Goal: Task Accomplishment & Management: Manage account settings

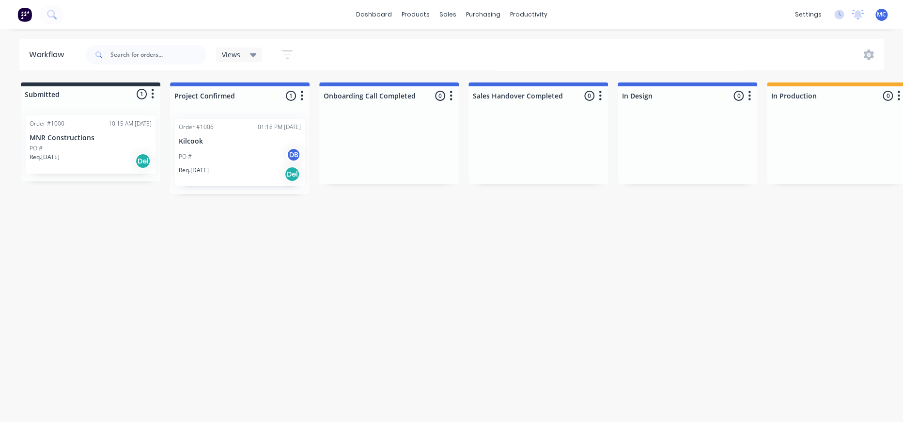
click at [289, 131] on div "01:18 PM [DATE]" at bounding box center [279, 127] width 43 height 9
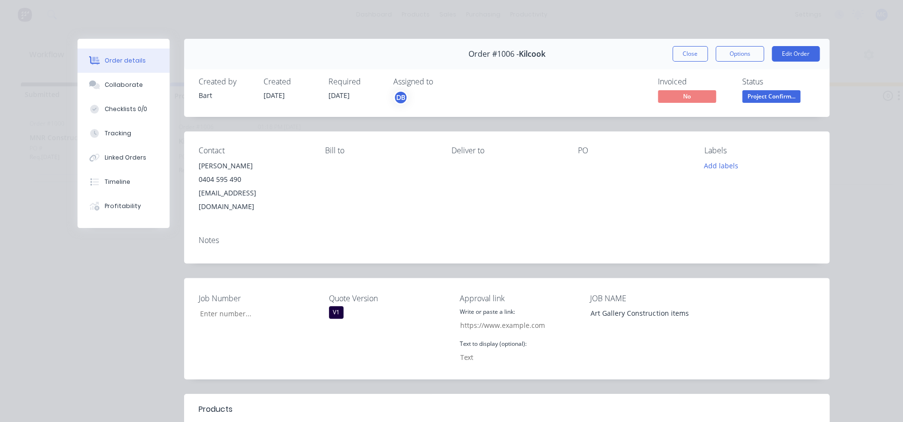
type input "1,006"
type input "[URL][DOMAIN_NAME]"
type input "CLICK HERE TO APPROVE QUOTE"
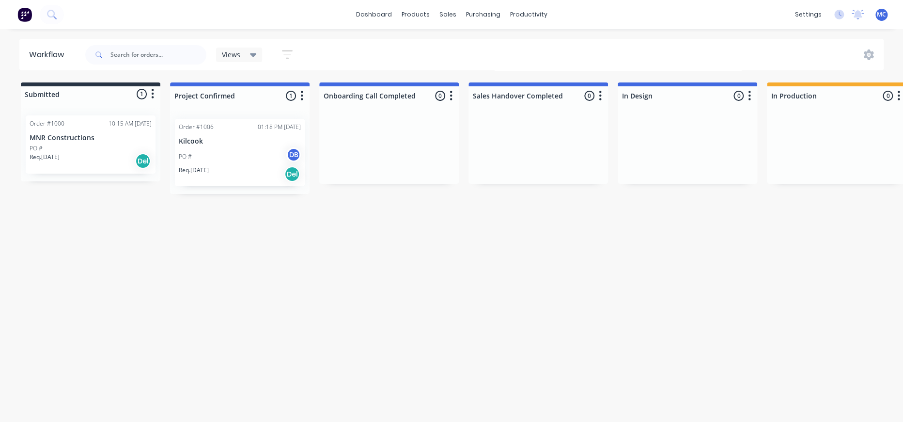
click at [66, 135] on div "Order #1000 10:15 AM [DATE] MNR Constructions PO # Req. [DATE] Del" at bounding box center [91, 144] width 130 height 58
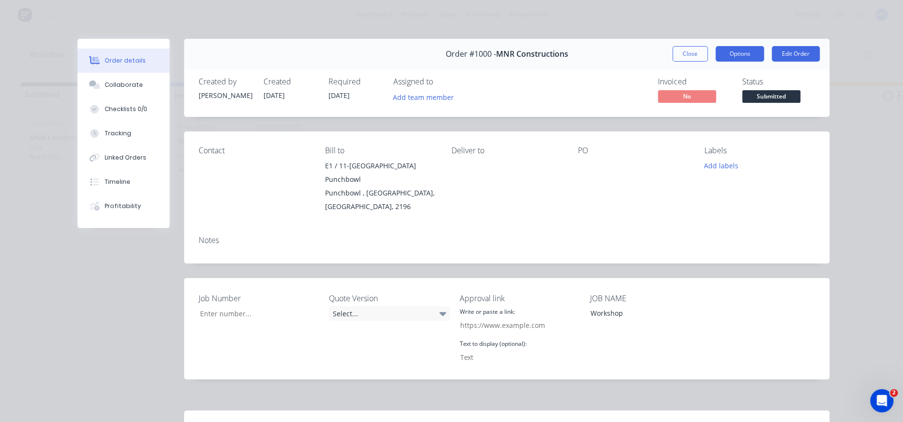
click at [743, 55] on button "Options" at bounding box center [740, 54] width 48 height 16
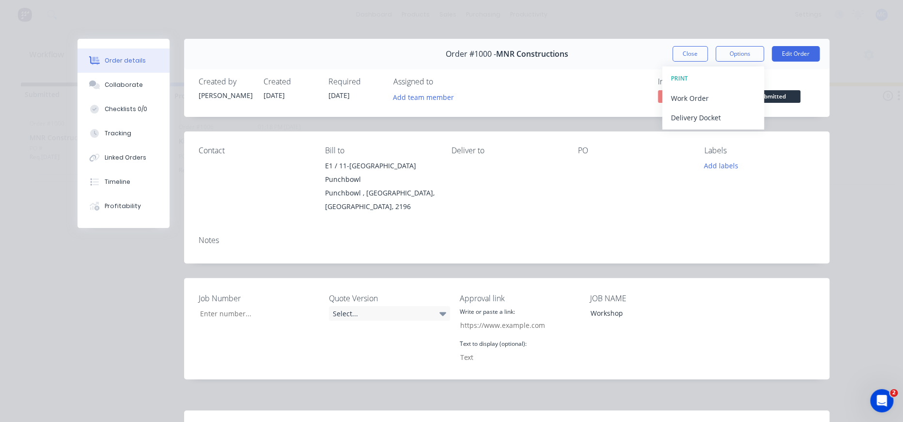
click at [832, 183] on div "Order details Collaborate Checklists 0/0 Tracking Linked Orders Timeline Profit…" at bounding box center [451, 295] width 775 height 513
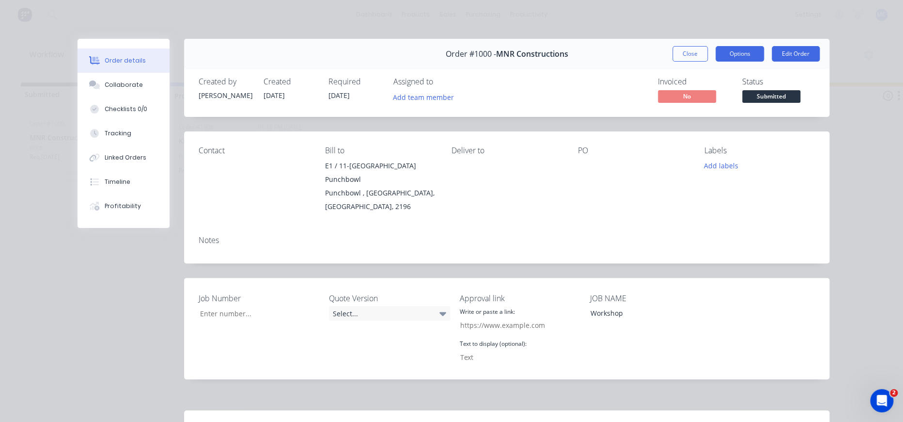
click at [745, 62] on button "Options" at bounding box center [740, 54] width 48 height 16
click at [753, 213] on div "Labels Add labels" at bounding box center [759, 179] width 111 height 67
click at [741, 56] on button "Options" at bounding box center [740, 54] width 48 height 16
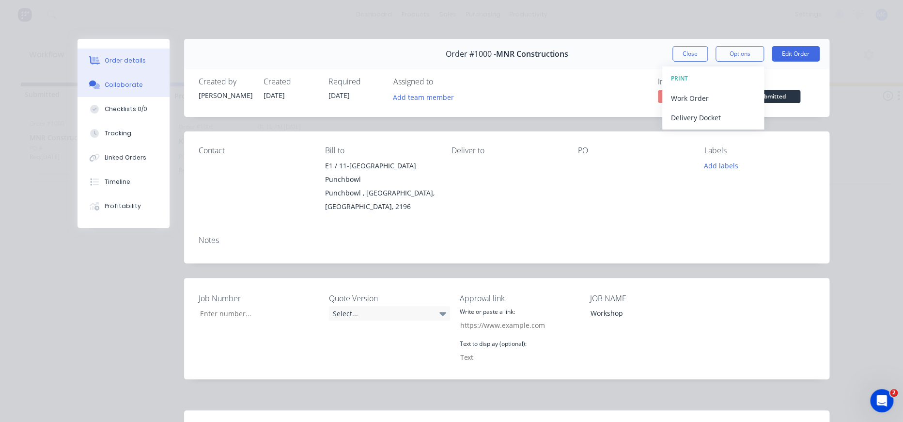
click at [105, 89] on div "Collaborate" at bounding box center [124, 84] width 38 height 9
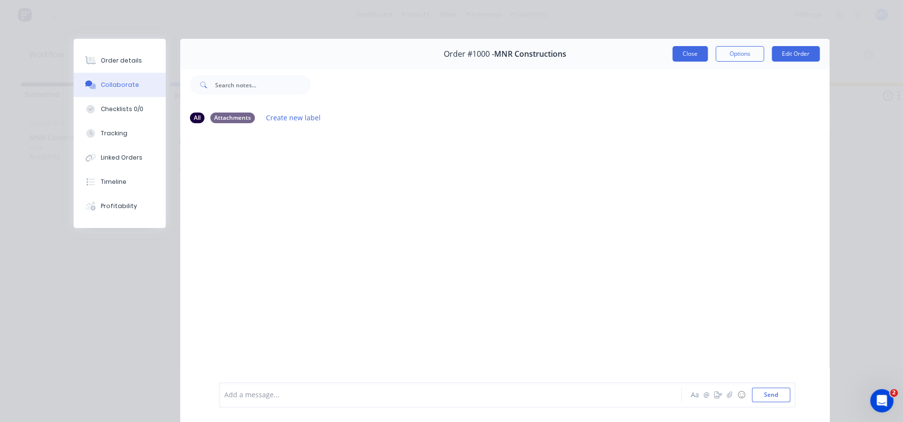
click at [682, 50] on button "Close" at bounding box center [690, 54] width 35 height 16
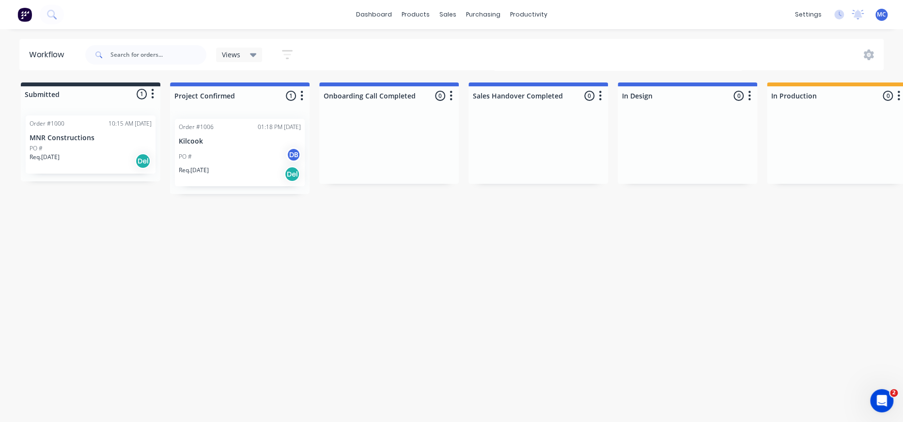
click at [267, 129] on div "01:18 PM [DATE]" at bounding box center [279, 127] width 43 height 9
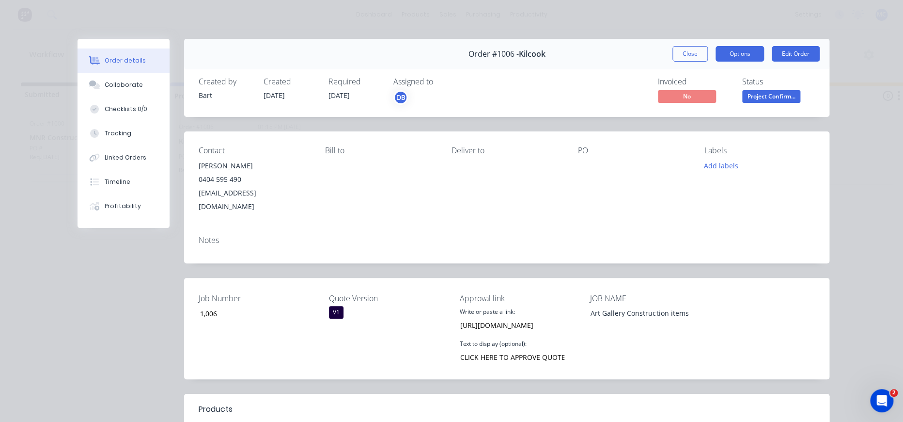
click at [719, 52] on button "Options" at bounding box center [740, 54] width 48 height 16
click at [648, 231] on div "Notes" at bounding box center [506, 245] width 645 height 35
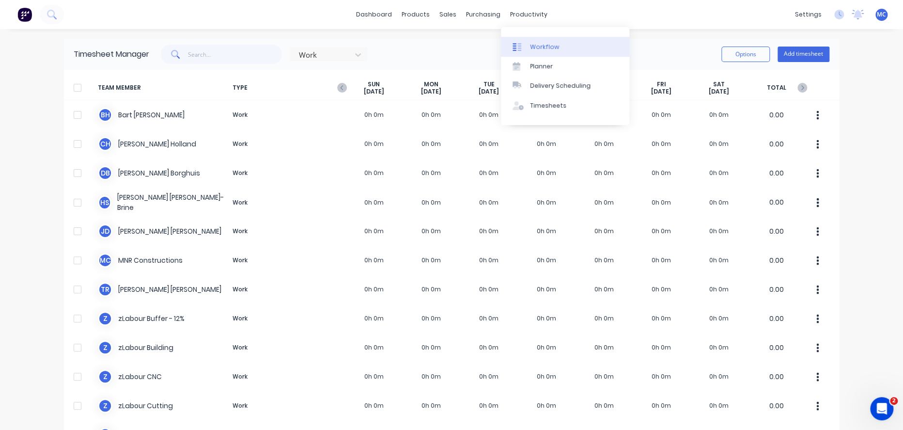
click at [528, 40] on link "Workflow" at bounding box center [565, 46] width 128 height 19
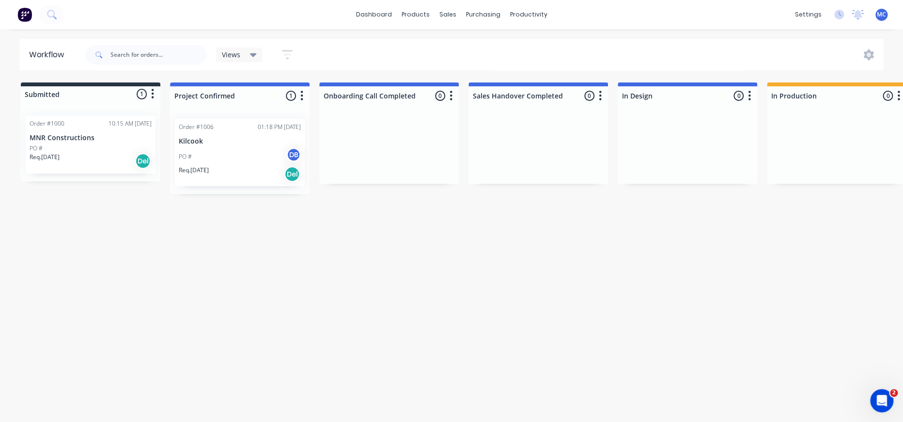
click at [105, 153] on div "PO #" at bounding box center [91, 148] width 122 height 9
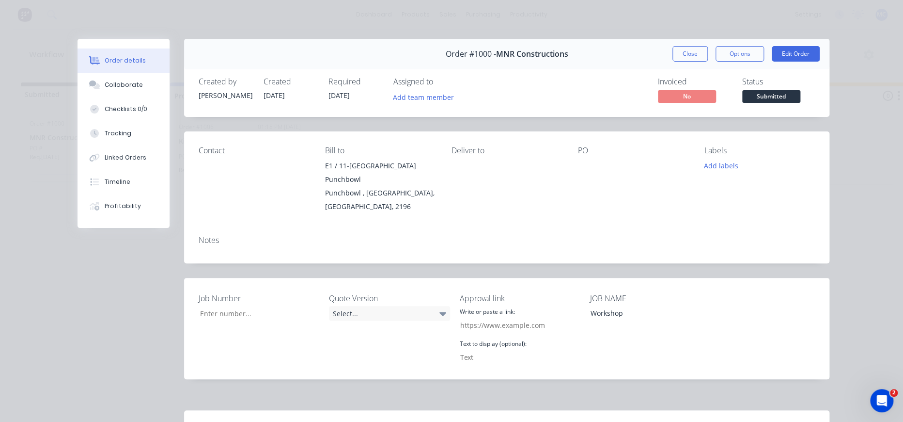
click at [679, 100] on span "No" at bounding box center [687, 96] width 58 height 12
click at [685, 99] on span "No" at bounding box center [687, 96] width 58 height 12
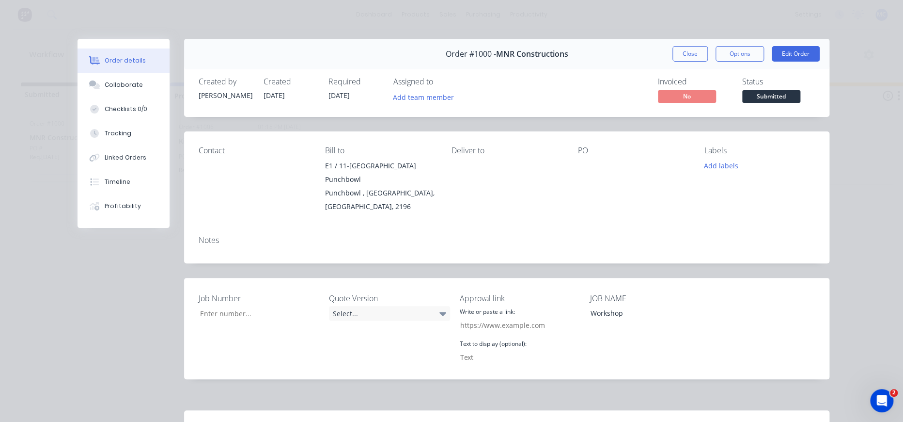
click at [672, 86] on div "Invoiced" at bounding box center [694, 81] width 73 height 9
click at [689, 102] on span "No" at bounding box center [687, 96] width 58 height 12
click at [750, 56] on button "Options" at bounding box center [740, 54] width 48 height 16
click at [814, 163] on div "Contact Bill to E1 / 11-15 Moxon Road Punchbowl Punchbowl , New South Wales, Au…" at bounding box center [506, 179] width 645 height 96
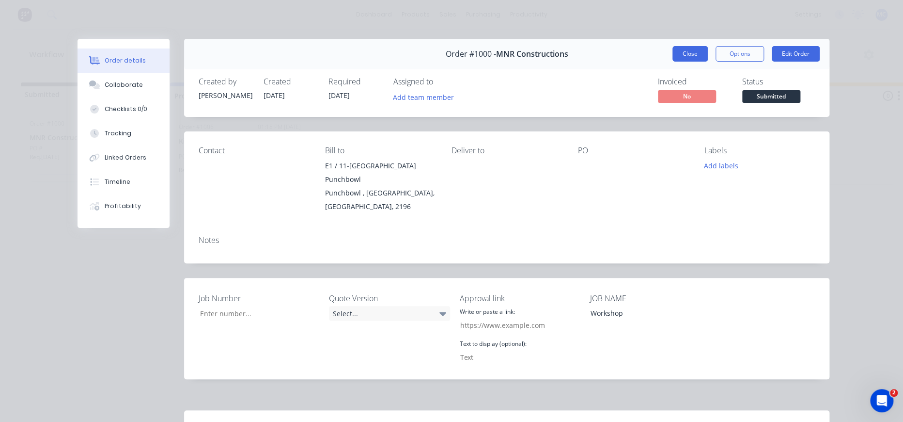
click at [674, 61] on button "Close" at bounding box center [690, 54] width 35 height 16
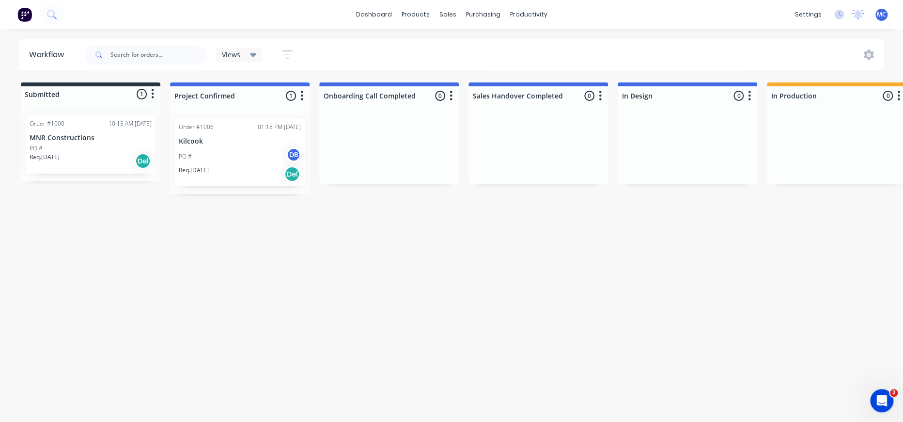
click at [303, 95] on icon "button" at bounding box center [302, 96] width 2 height 10
click at [207, 112] on div "Order #1006 01:18 PM 26/09/25 Kilcook PO # DB Req. 25/09/25 Del" at bounding box center [240, 152] width 140 height 83
click at [215, 145] on p "Kilcook" at bounding box center [240, 141] width 122 height 8
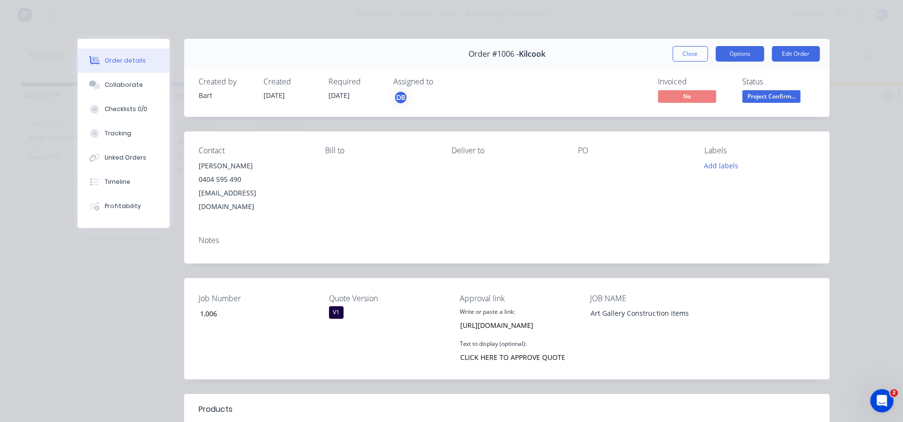
click at [737, 61] on button "Options" at bounding box center [740, 54] width 48 height 16
click at [848, 163] on div "Order details Collaborate Checklists 0/0 Tracking Linked Orders Timeline Profit…" at bounding box center [451, 211] width 903 height 422
click at [693, 58] on button "Close" at bounding box center [690, 54] width 35 height 16
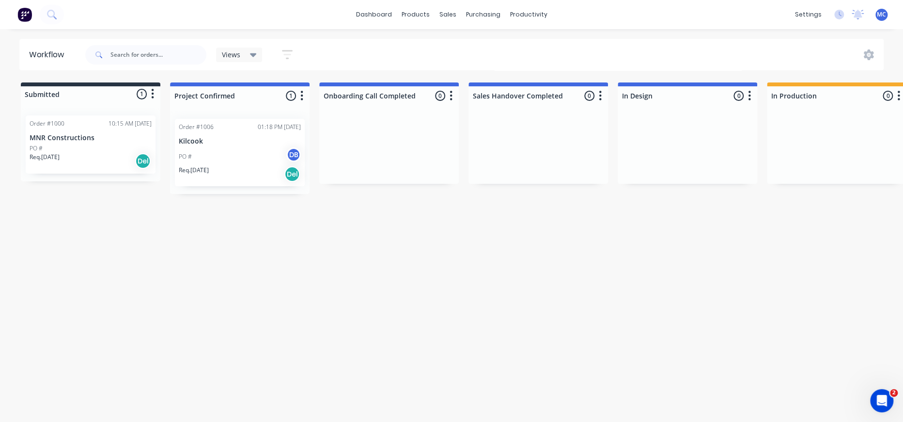
click at [879, 17] on span "MC" at bounding box center [881, 14] width 9 height 9
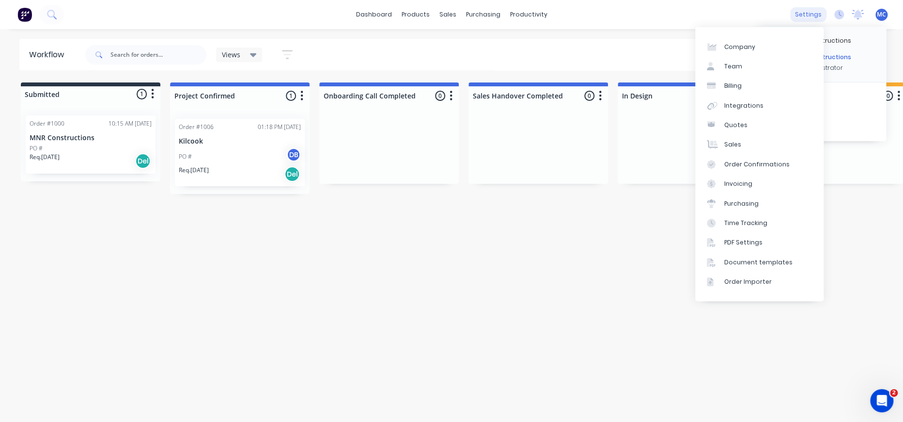
click at [811, 17] on div "settings" at bounding box center [808, 14] width 36 height 15
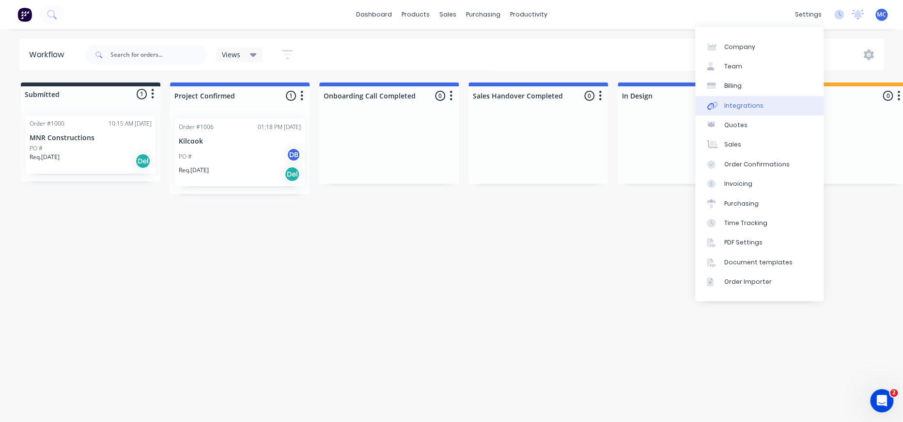
click at [738, 107] on div "Integrations" at bounding box center [743, 105] width 39 height 9
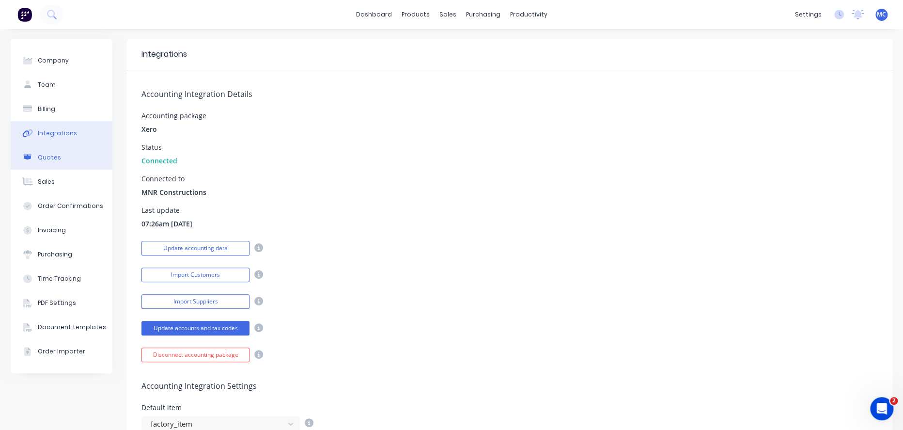
click at [59, 161] on div "Quotes" at bounding box center [49, 157] width 23 height 9
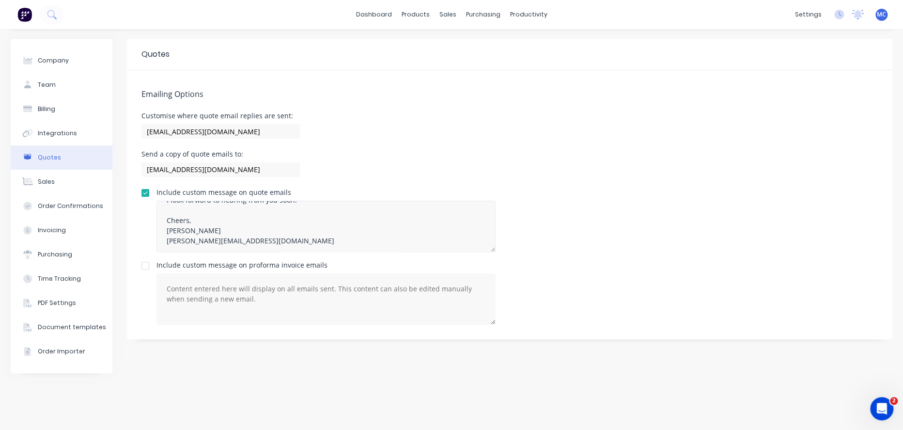
scroll to position [111, 0]
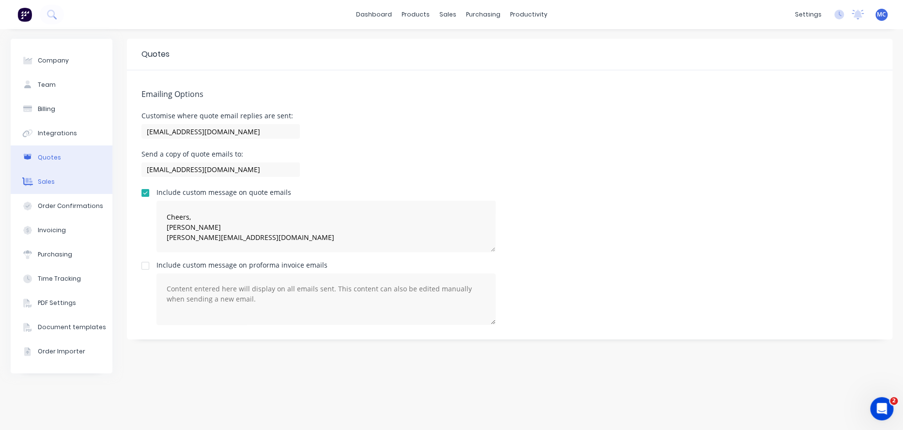
click at [66, 194] on button "Sales" at bounding box center [62, 182] width 102 height 24
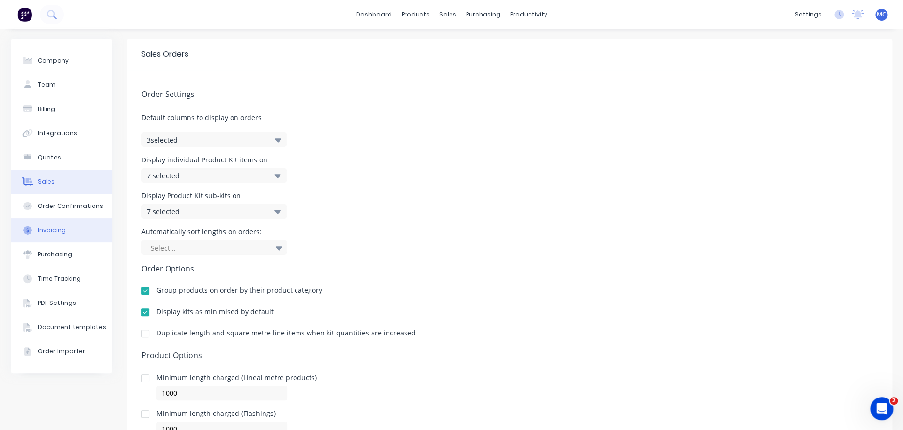
click at [53, 235] on div "Invoicing" at bounding box center [52, 230] width 28 height 9
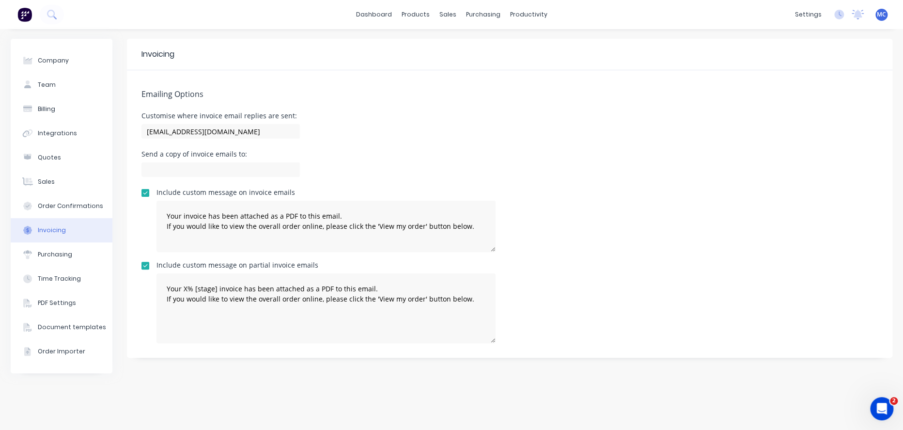
drag, startPoint x: 490, startPoint y: 325, endPoint x: 506, endPoint y: 335, distance: 19.2
click at [495, 342] on div "Include custom message on partial invoice emails Your X% [stage] invoice has be…" at bounding box center [509, 302] width 737 height 81
drag, startPoint x: 493, startPoint y: 254, endPoint x: 487, endPoint y: 251, distance: 6.5
click at [487, 251] on textarea "Your invoice has been attached as a PDF to this email. If you would like to vie…" at bounding box center [326, 226] width 339 height 51
click at [51, 309] on button "PDF Settings" at bounding box center [62, 303] width 102 height 24
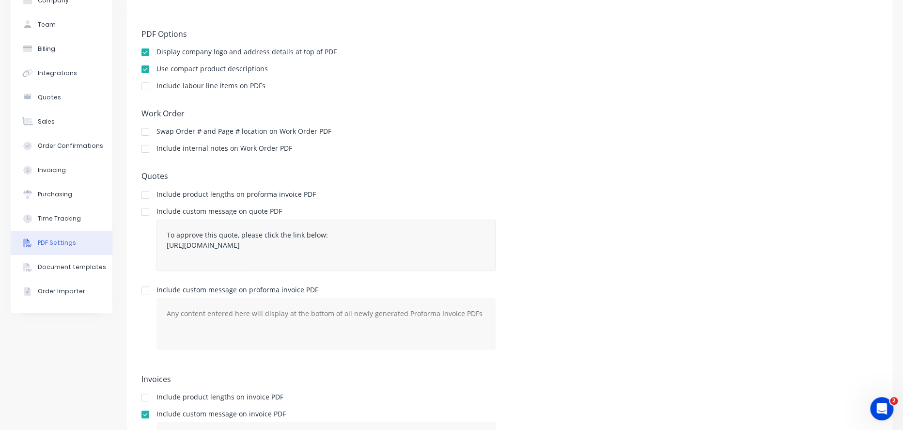
scroll to position [52, 0]
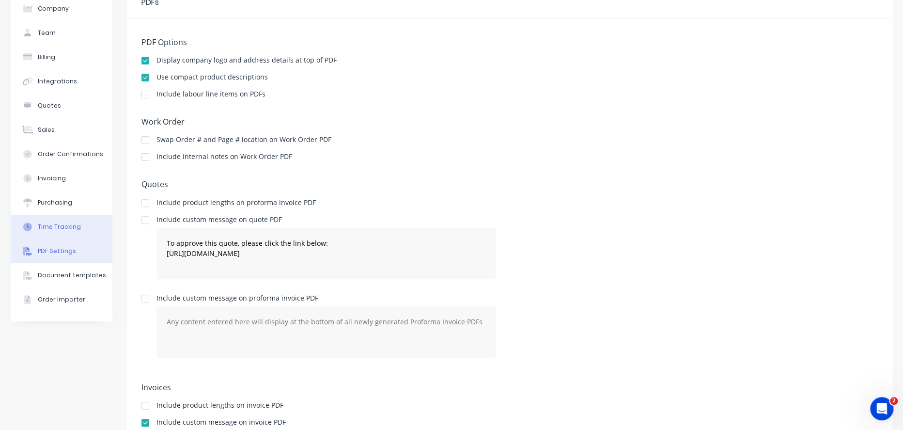
click at [58, 239] on button "Time Tracking" at bounding box center [62, 227] width 102 height 24
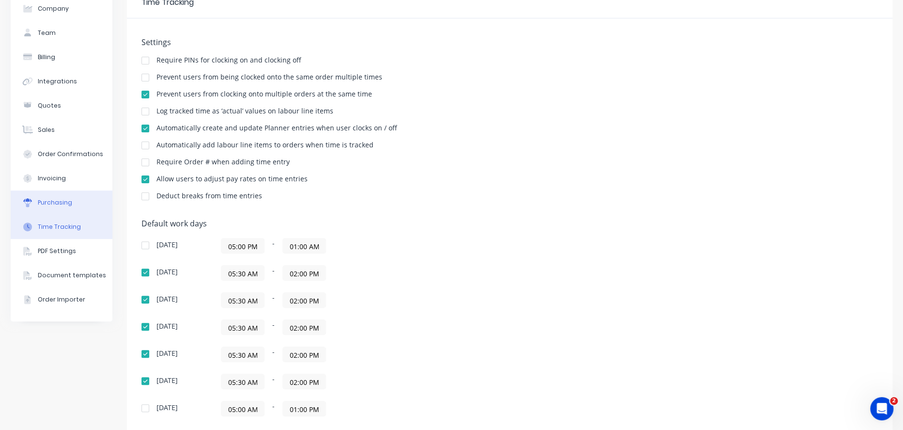
click at [61, 207] on div "Purchasing" at bounding box center [55, 202] width 34 height 9
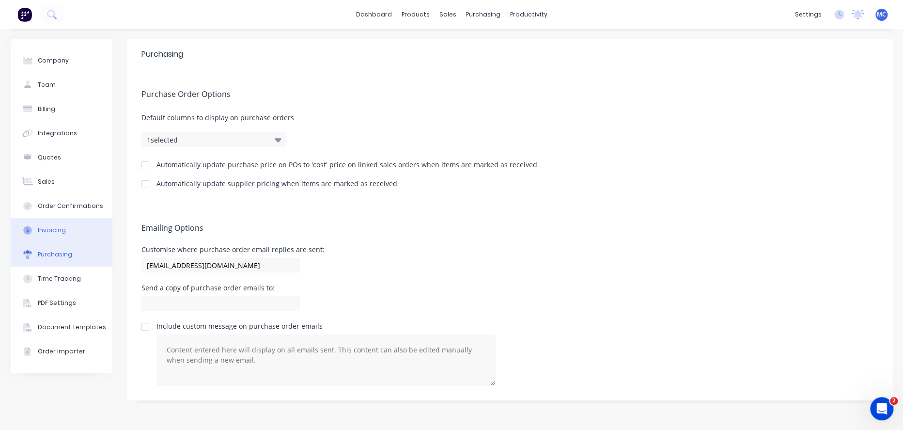
click at [67, 236] on button "Invoicing" at bounding box center [62, 230] width 102 height 24
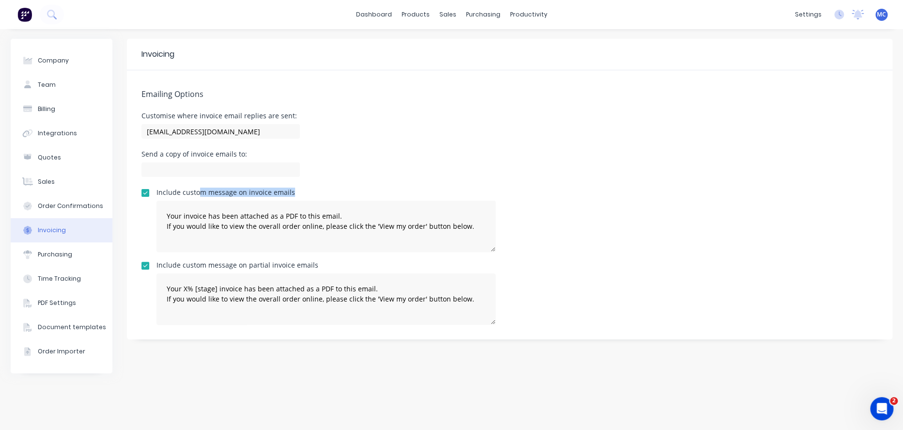
drag, startPoint x: 202, startPoint y: 196, endPoint x: 511, endPoint y: 194, distance: 309.6
click at [491, 194] on div "Include custom message on invoice emails" at bounding box center [326, 192] width 339 height 7
click at [511, 194] on div "Include custom message on invoice emails Your invoice has been attached as a PD…" at bounding box center [509, 220] width 737 height 63
click at [56, 194] on button "Sales" at bounding box center [62, 182] width 102 height 24
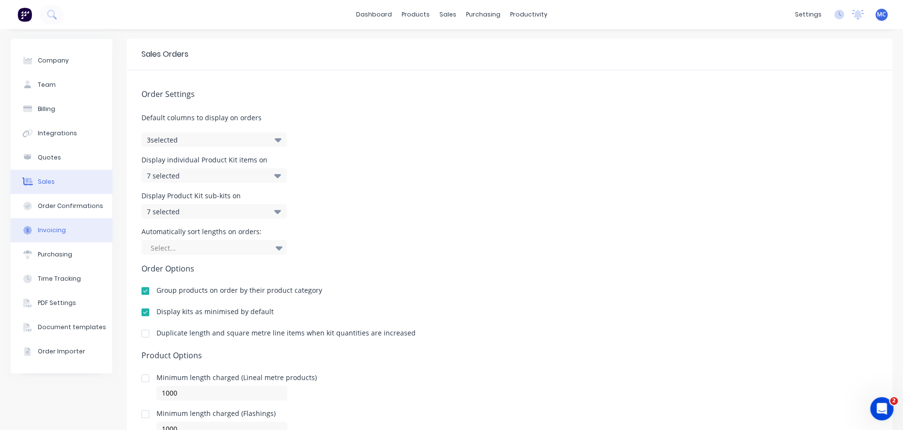
click at [51, 235] on div "Invoicing" at bounding box center [52, 230] width 28 height 9
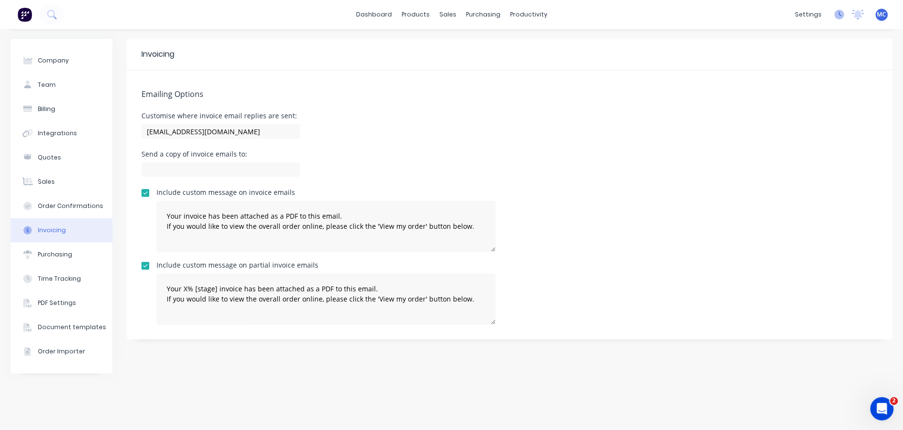
click at [836, 16] on icon at bounding box center [839, 15] width 10 height 10
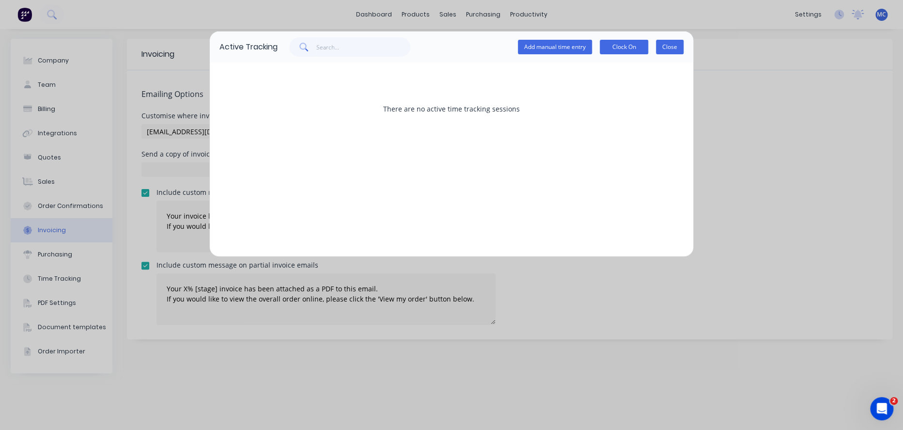
click at [663, 52] on button "Close" at bounding box center [670, 47] width 28 height 15
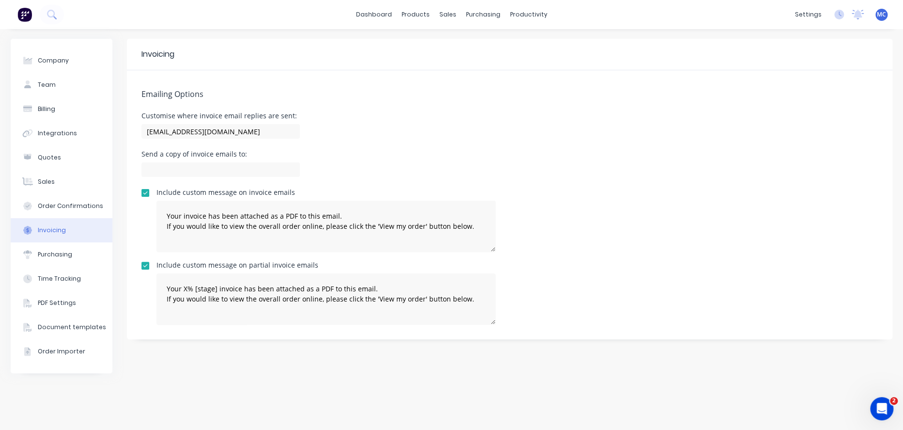
click at [883, 11] on span "MC" at bounding box center [881, 14] width 9 height 9
